Goal: Communication & Community: Participate in discussion

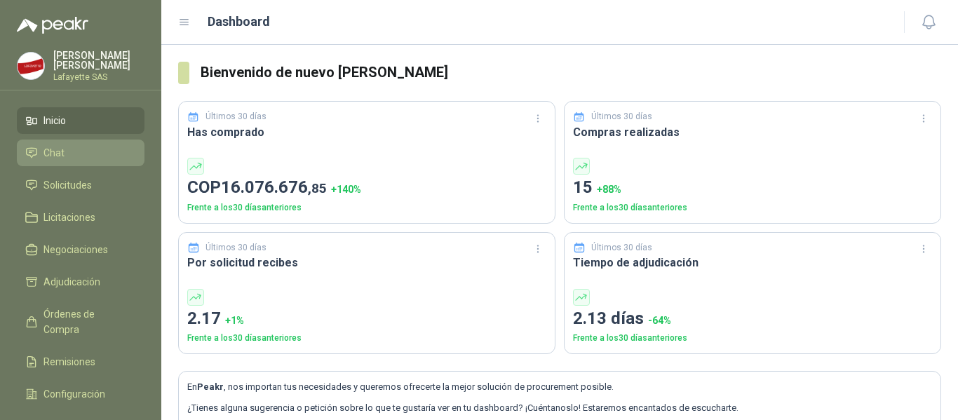
click at [62, 154] on span "Chat" at bounding box center [53, 152] width 21 height 15
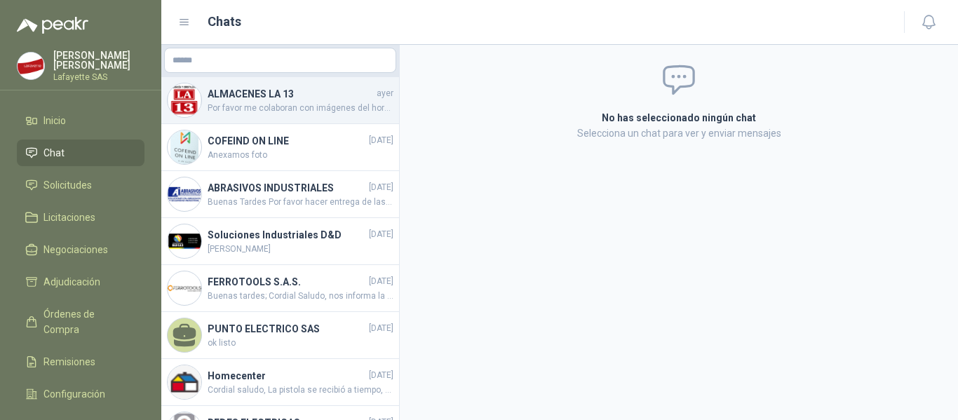
click at [318, 112] on span "Por favor me colaboran con imágenes del horno para poderlas compartir con el us…" at bounding box center [301, 108] width 186 height 13
